Goal: Task Accomplishment & Management: Manage account settings

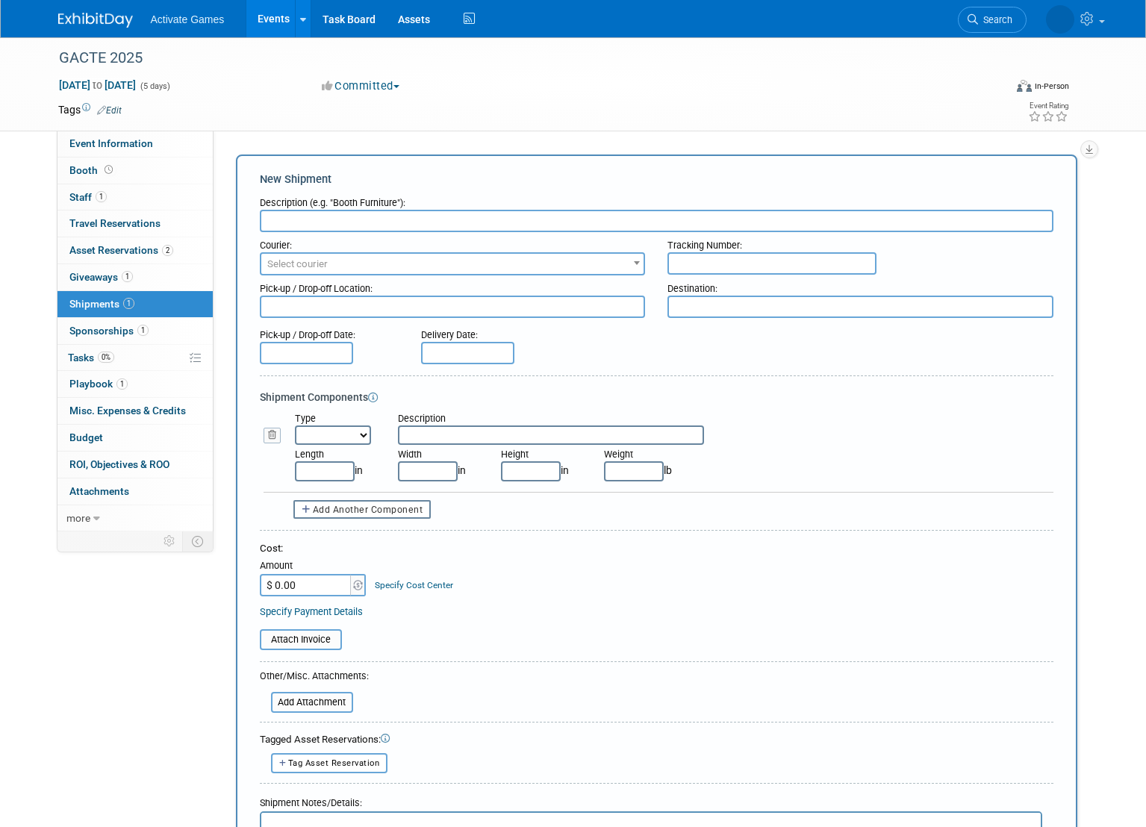
click at [176, 590] on div "Event Information Event Info Booth Booth 1 Staff 1 Staff 0 Travel Reservations …" at bounding box center [573, 588] width 1052 height 1102
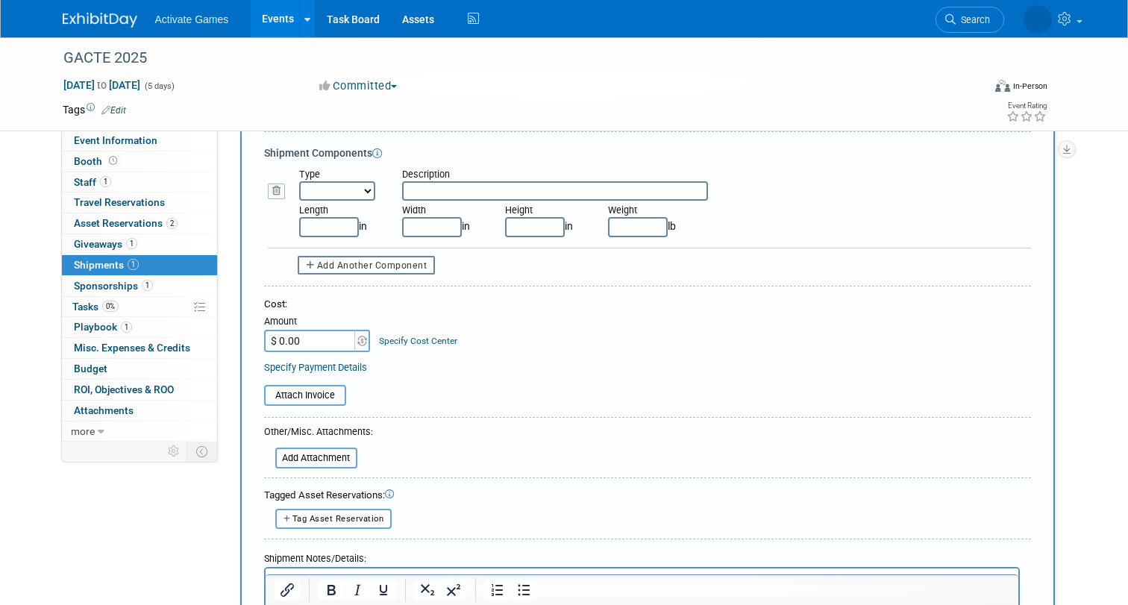
scroll to position [249, 0]
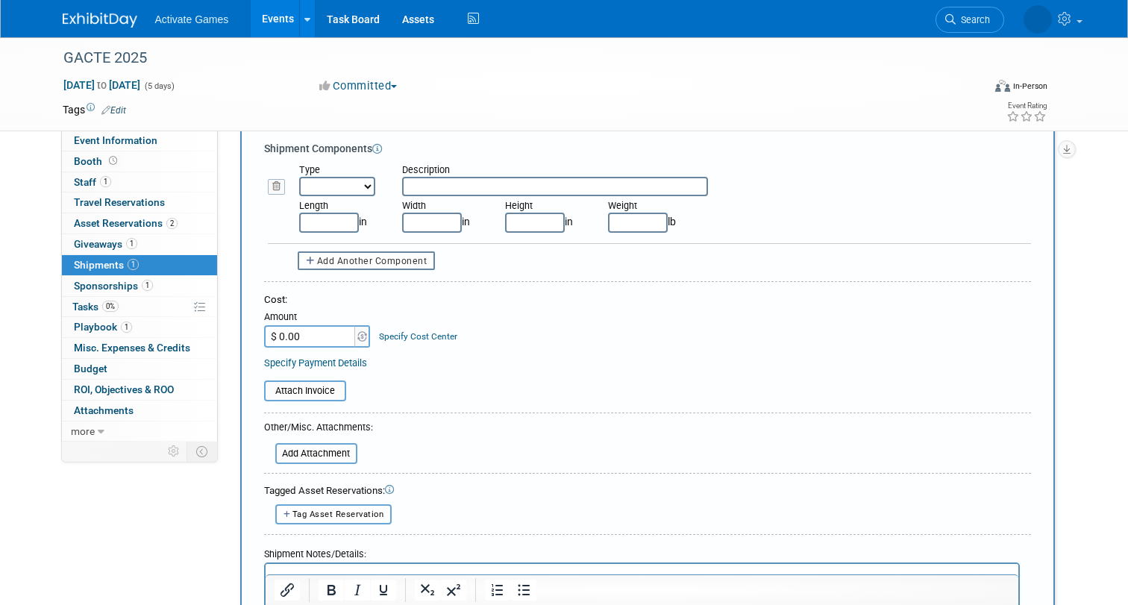
click at [347, 362] on link "Specify Payment Details" at bounding box center [315, 362] width 103 height 11
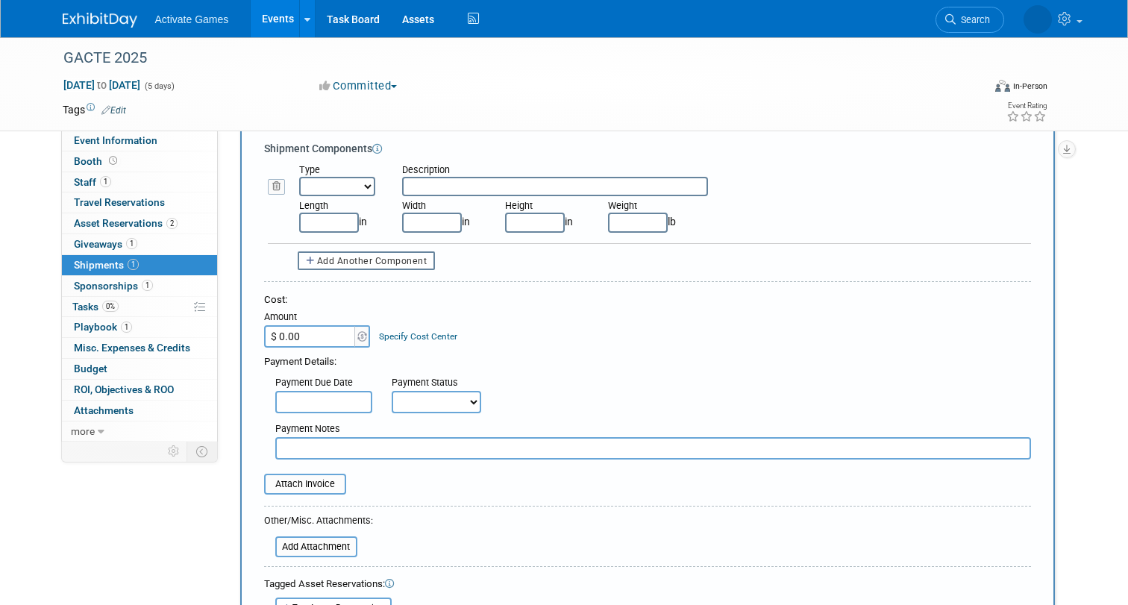
scroll to position [260, 0]
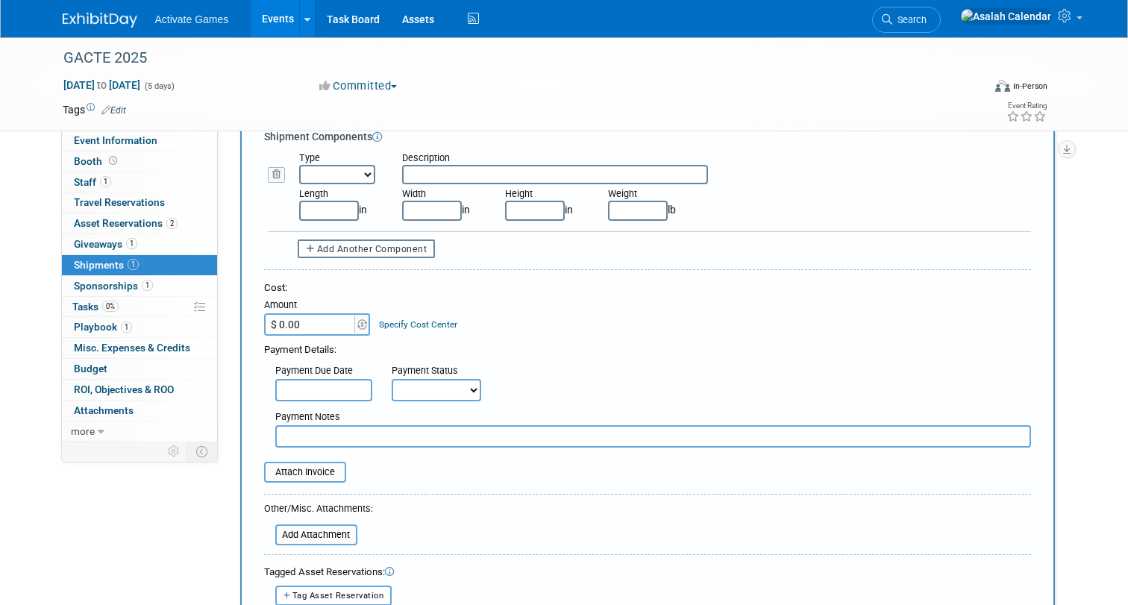
click at [448, 393] on select "Not Paid Yet Partially Paid Paid in Full" at bounding box center [437, 390] width 90 height 22
click at [350, 389] on input "text" at bounding box center [323, 390] width 97 height 22
click at [577, 407] on div "Payment Notes" at bounding box center [653, 426] width 778 height 43
click at [452, 396] on select "Not Paid Yet Partially Paid Paid in Full" at bounding box center [437, 390] width 90 height 22
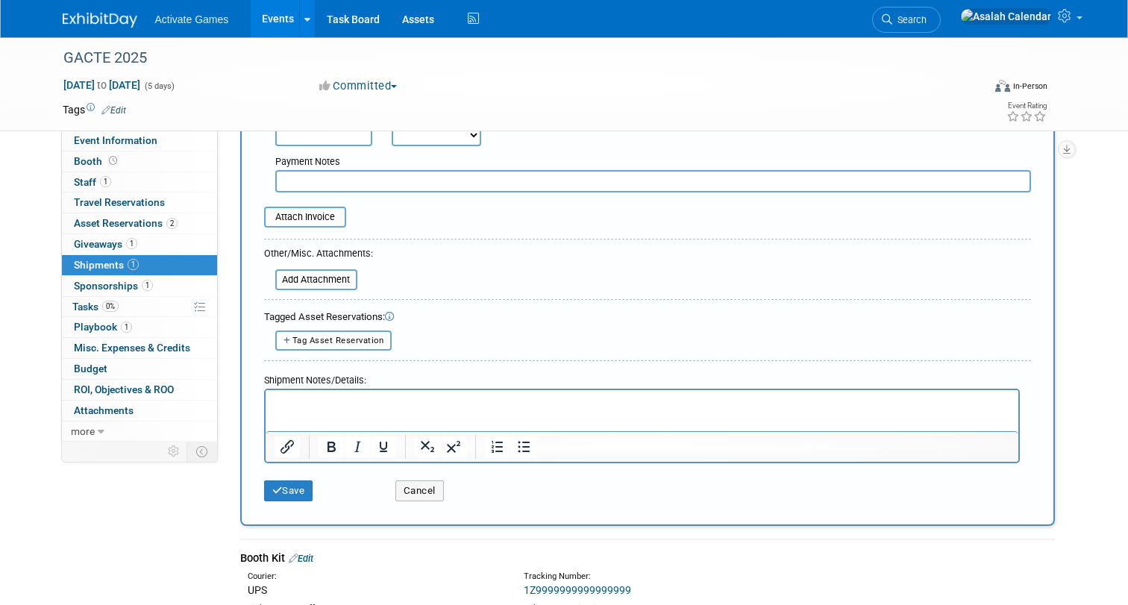
scroll to position [506, 0]
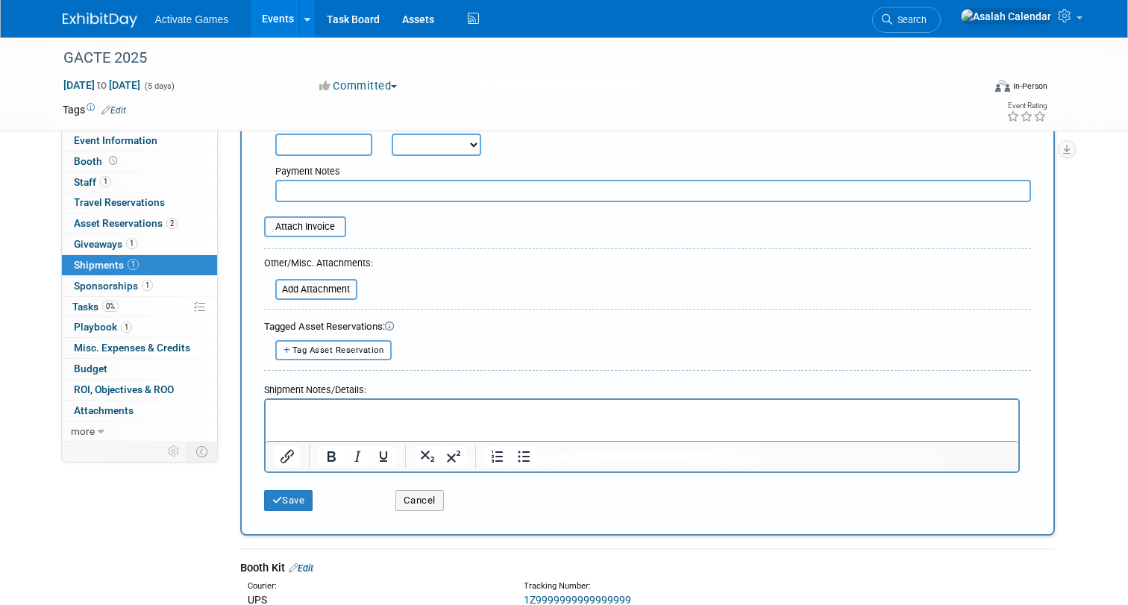
click at [489, 338] on div "Conference Kit #1 Also tagged in another shipment Asset Identifier: Blue Kit Ma…" at bounding box center [647, 337] width 767 height 6
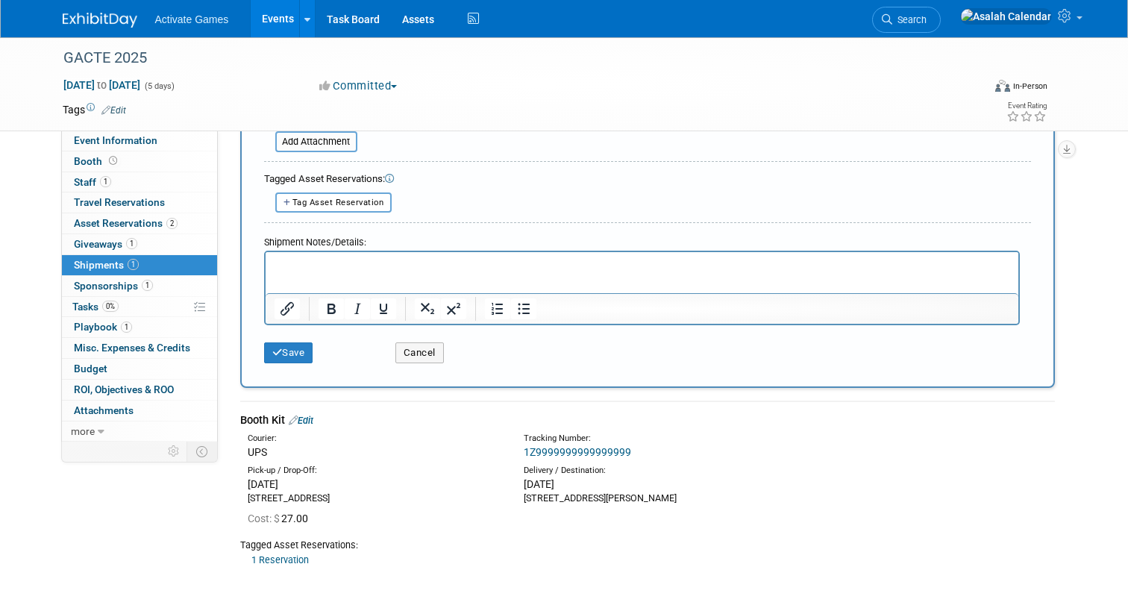
scroll to position [790, 0]
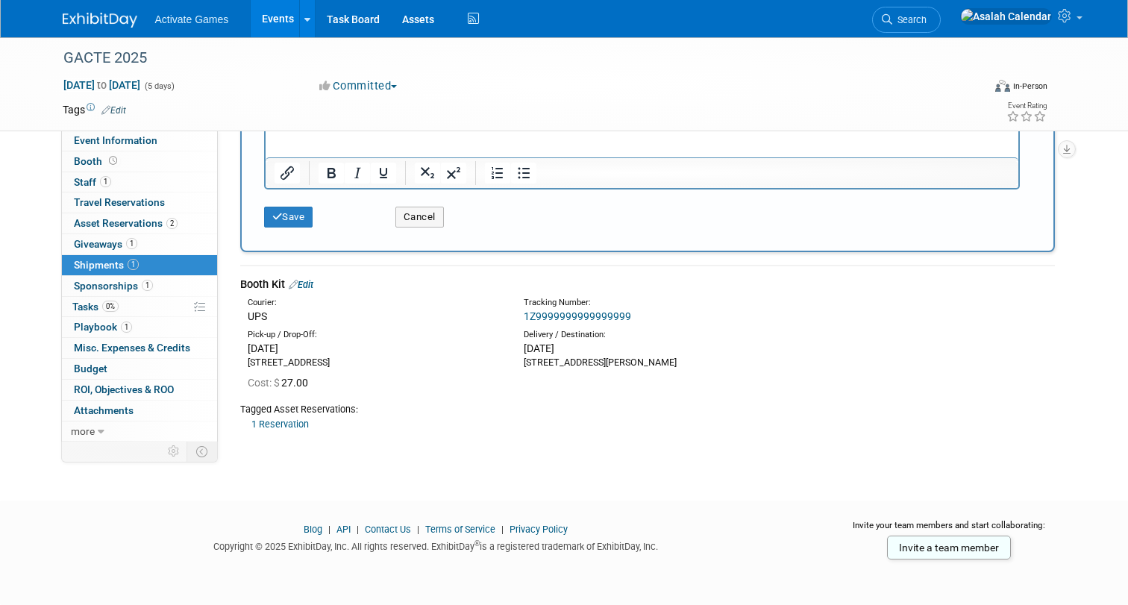
click at [652, 441] on td "Booth Kit Edit Courier: UPS Tracking Number: 1Z9999999999999999 Cost: $ 27.00 1…" at bounding box center [647, 354] width 815 height 177
click at [631, 441] on td "Booth Kit Edit Courier: UPS Tracking Number: 1Z9999999999999999 Cost: $ 27.00 1…" at bounding box center [647, 354] width 815 height 177
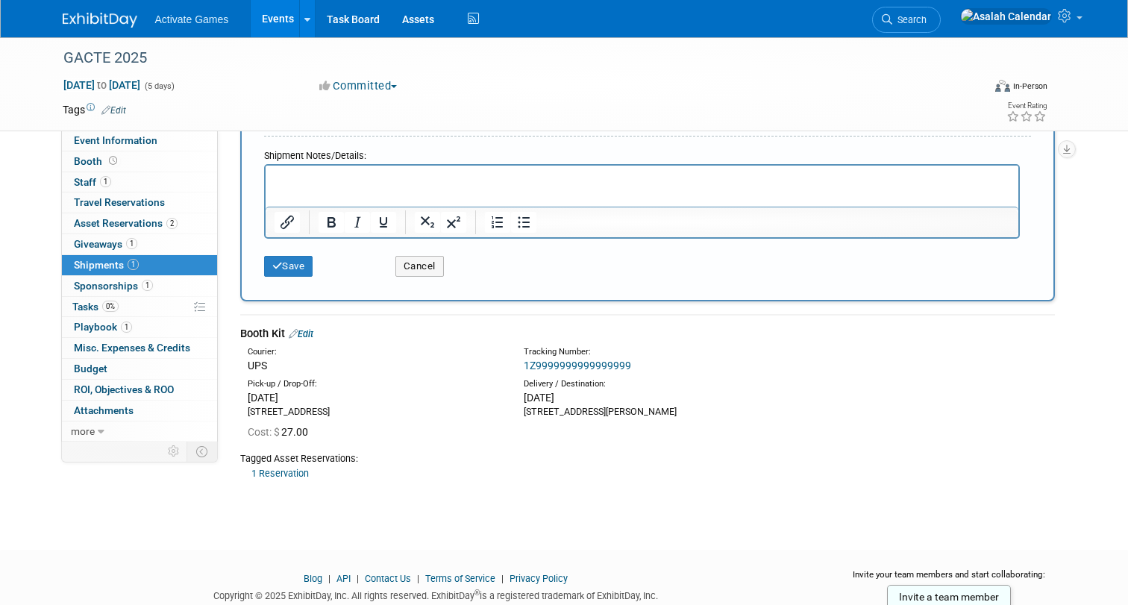
scroll to position [740, 0]
